Goal: Task Accomplishment & Management: Manage account settings

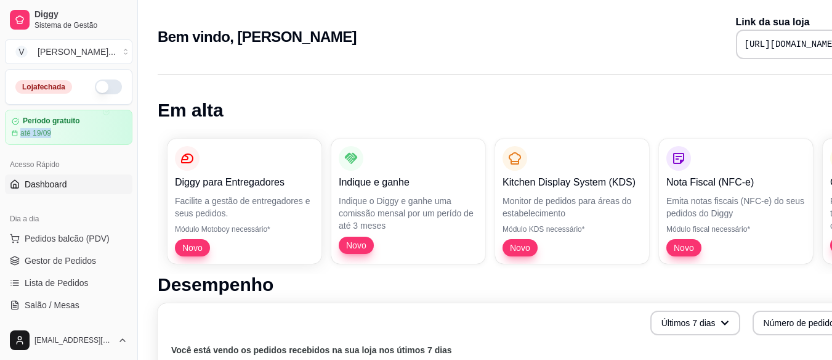
drag, startPoint x: 128, startPoint y: 124, endPoint x: 129, endPoint y: 143, distance: 18.5
click at [129, 143] on div "Loja fechada Período gratuito até 19/09 Acesso Rápido Dashboard Dia a dia Pedid…" at bounding box center [68, 194] width 137 height 251
click at [133, 153] on button "Toggle Sidebar" at bounding box center [137, 180] width 10 height 360
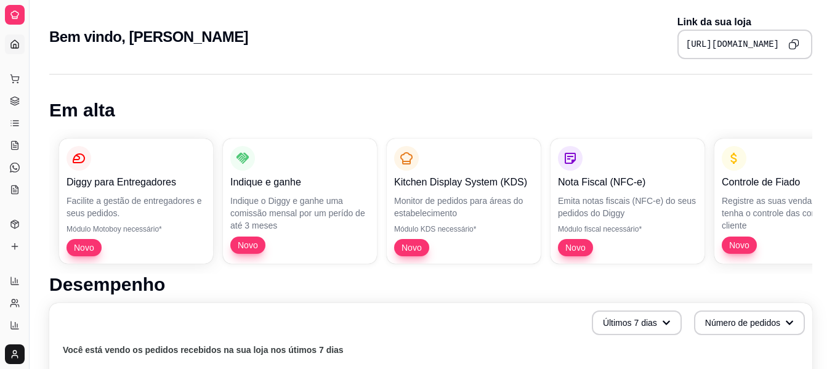
click at [15, 50] on div "Dia a dia" at bounding box center [14, 59] width 19 height 20
click at [13, 43] on icon at bounding box center [15, 44] width 10 height 10
click at [17, 49] on div "Dia a dia" at bounding box center [14, 59] width 19 height 20
click at [12, 39] on icon at bounding box center [15, 44] width 10 height 10
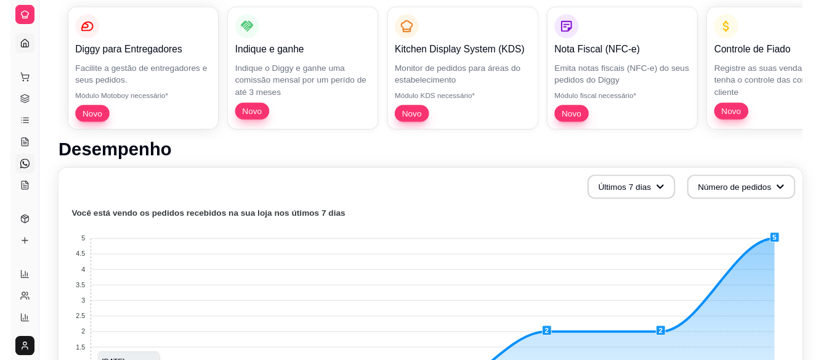
scroll to position [62, 0]
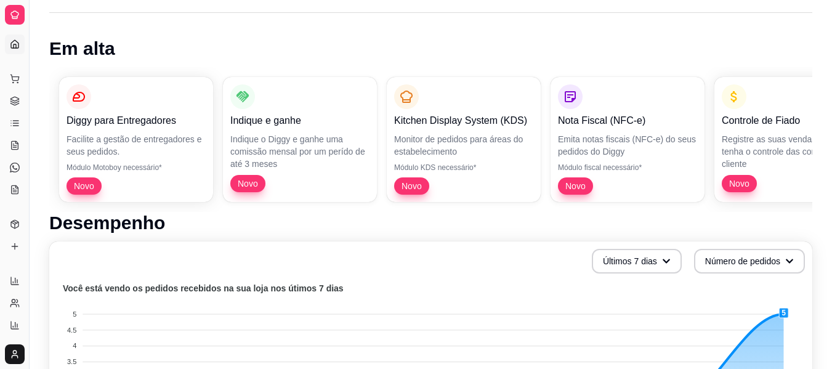
click at [15, 49] on div "Dia a dia" at bounding box center [14, 59] width 19 height 20
drag, startPoint x: 27, startPoint y: 18, endPoint x: 77, endPoint y: 19, distance: 49.9
drag, startPoint x: 28, startPoint y: 28, endPoint x: 43, endPoint y: 28, distance: 14.8
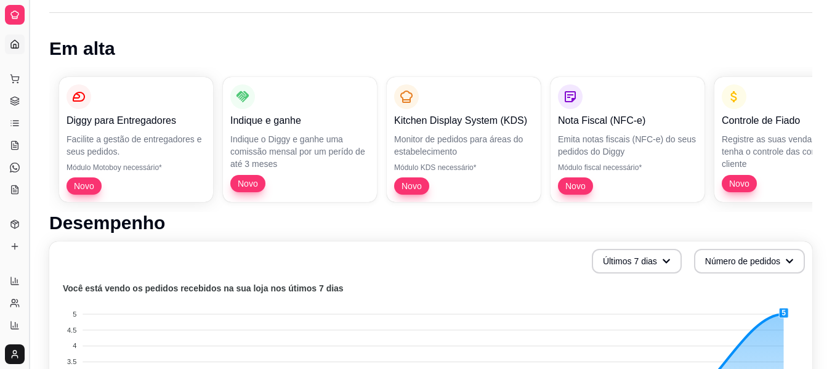
click at [31, 27] on button "Toggle Sidebar" at bounding box center [29, 184] width 10 height 369
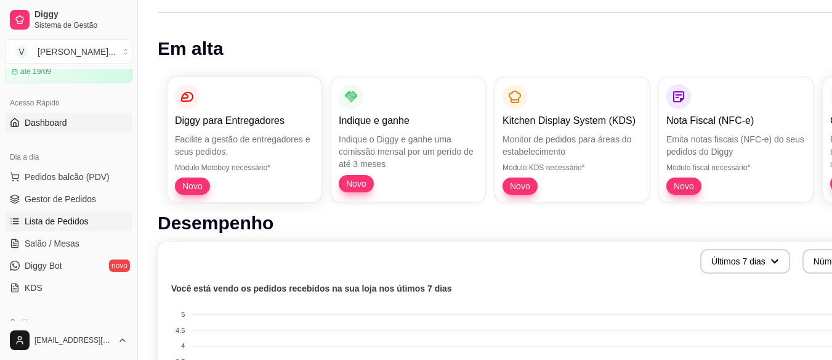
click at [47, 219] on span "Lista de Pedidos" at bounding box center [57, 221] width 64 height 12
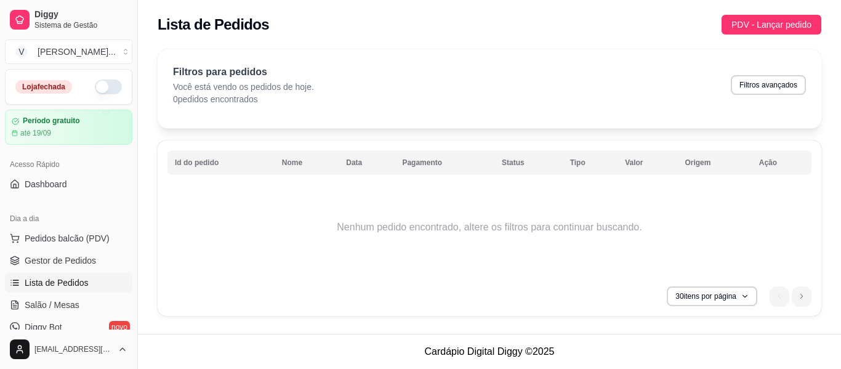
click at [101, 88] on button "button" at bounding box center [108, 86] width 27 height 15
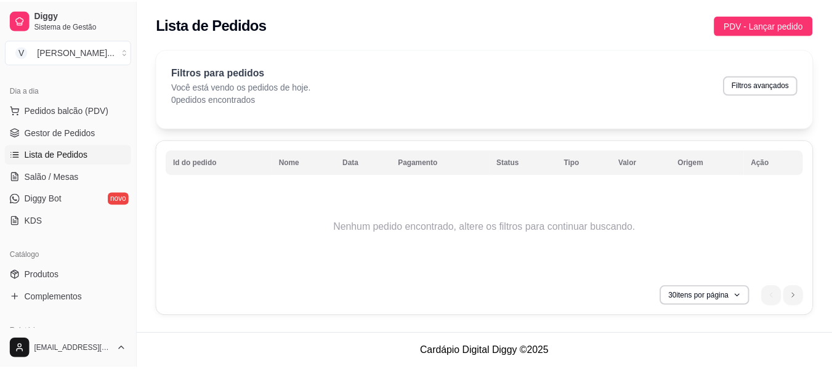
scroll to position [185, 0]
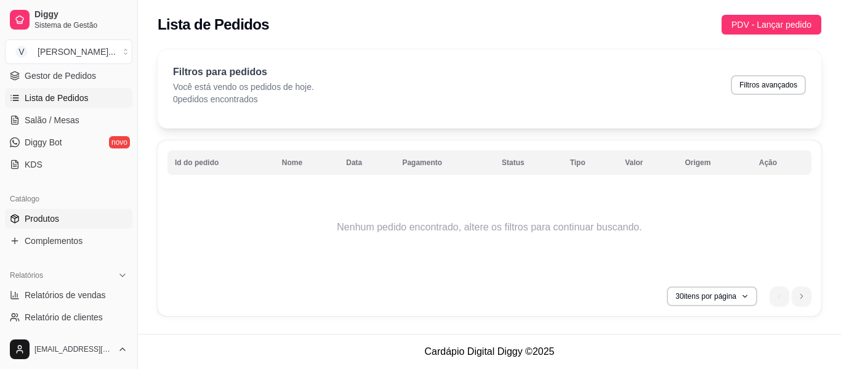
click at [63, 219] on link "Produtos" at bounding box center [69, 219] width 128 height 20
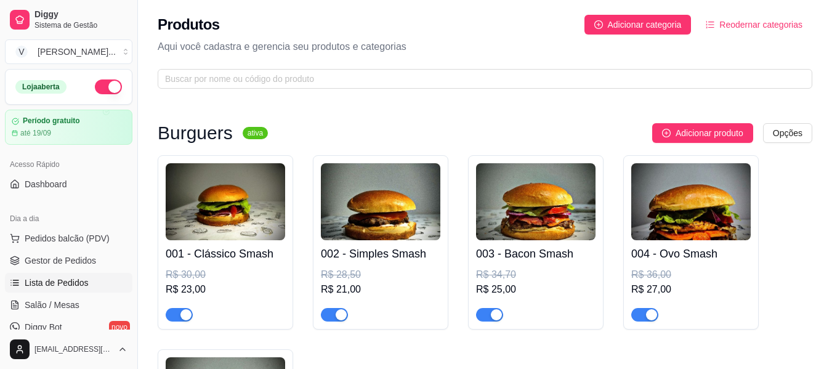
click at [57, 280] on span "Lista de Pedidos" at bounding box center [57, 283] width 64 height 12
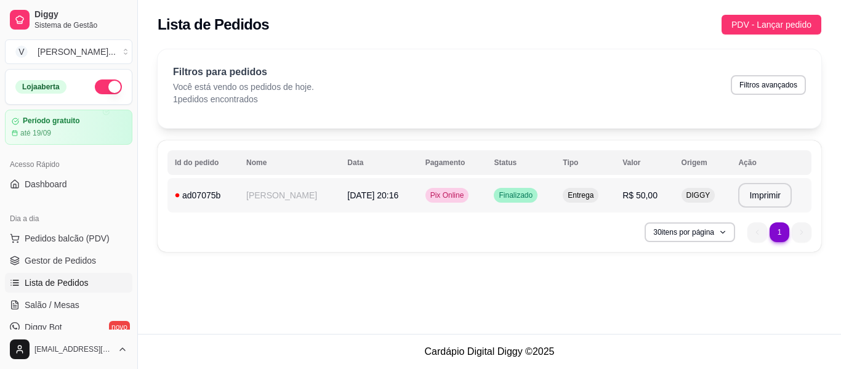
click at [324, 201] on td "[PERSON_NAME]" at bounding box center [289, 195] width 101 height 34
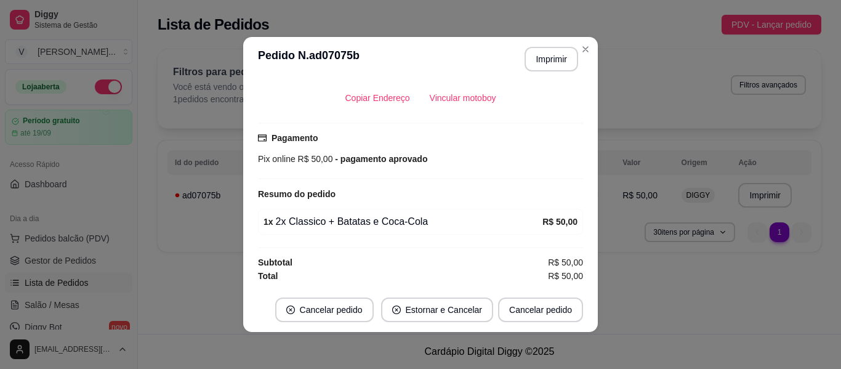
scroll to position [2, 0]
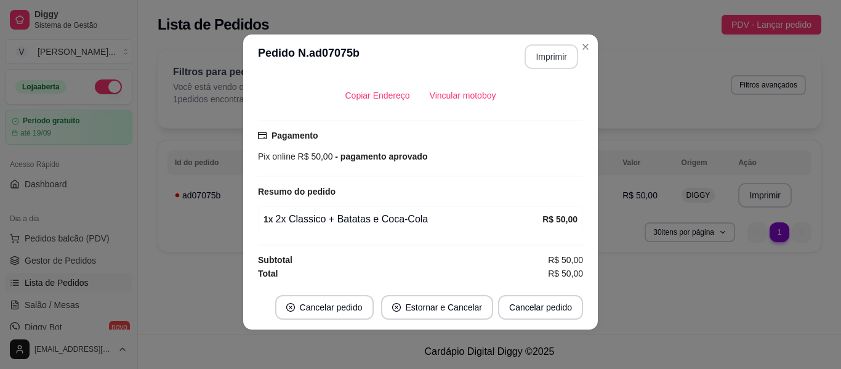
click at [548, 58] on button "Imprimir" at bounding box center [552, 56] width 54 height 25
